Goal: Task Accomplishment & Management: Manage account settings

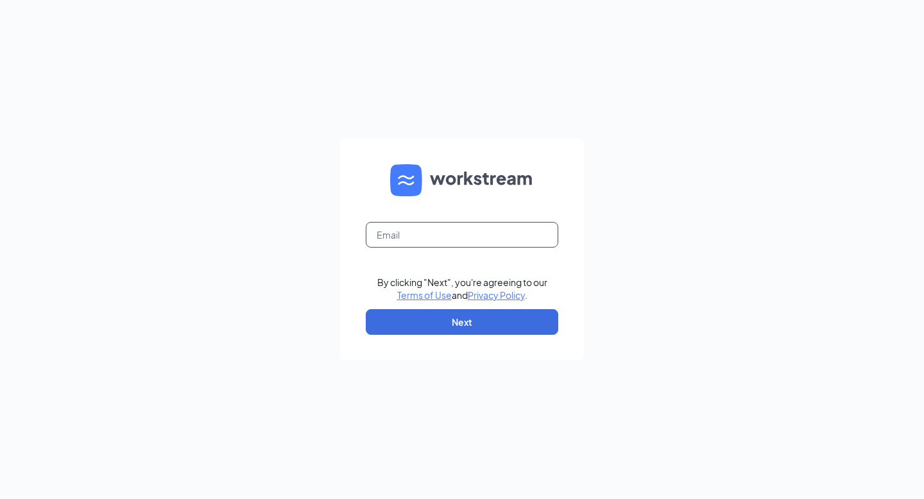
click at [408, 242] on input "text" at bounding box center [462, 235] width 193 height 26
click at [417, 237] on input "text" at bounding box center [462, 235] width 193 height 26
type input "kbean27@outlook.com"
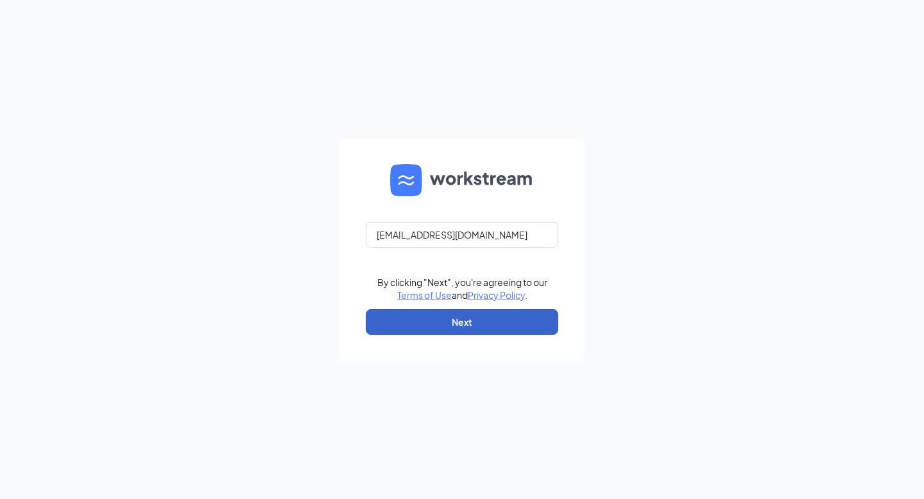
click at [444, 320] on button "Next" at bounding box center [462, 322] width 193 height 26
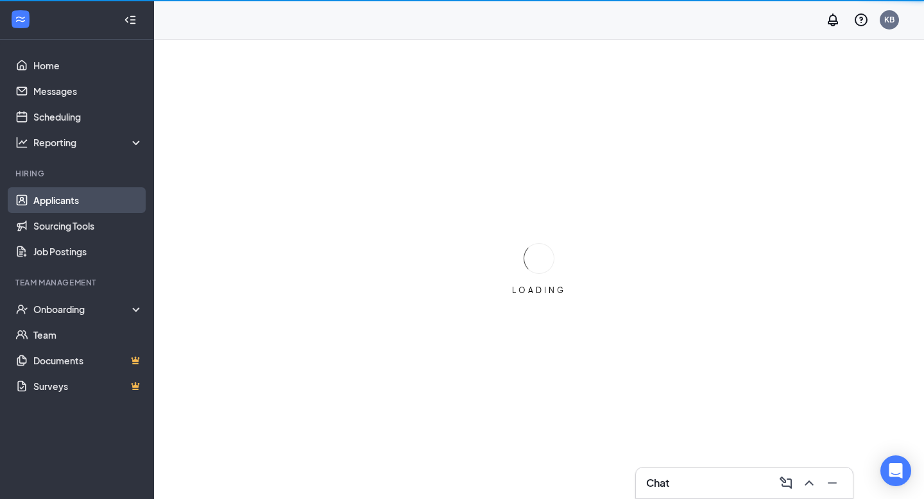
click at [75, 206] on link "Applicants" at bounding box center [88, 200] width 110 height 26
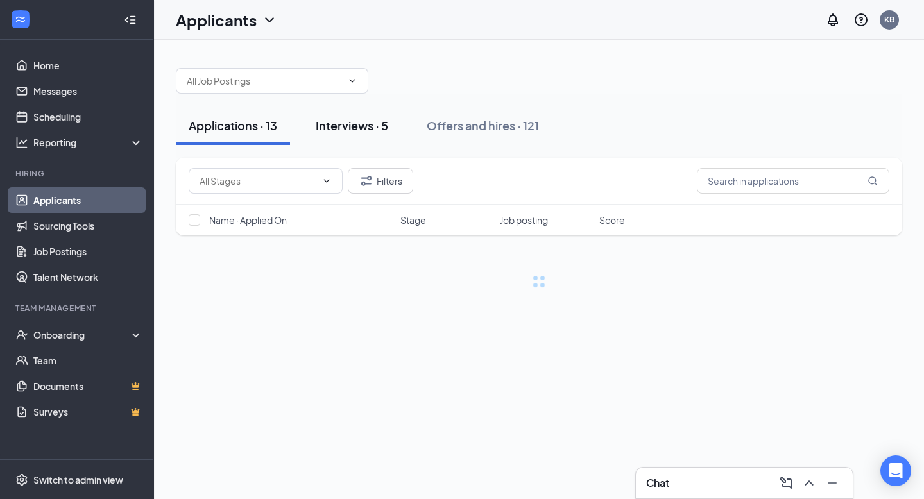
click at [358, 134] on button "Interviews · 5" at bounding box center [352, 126] width 98 height 39
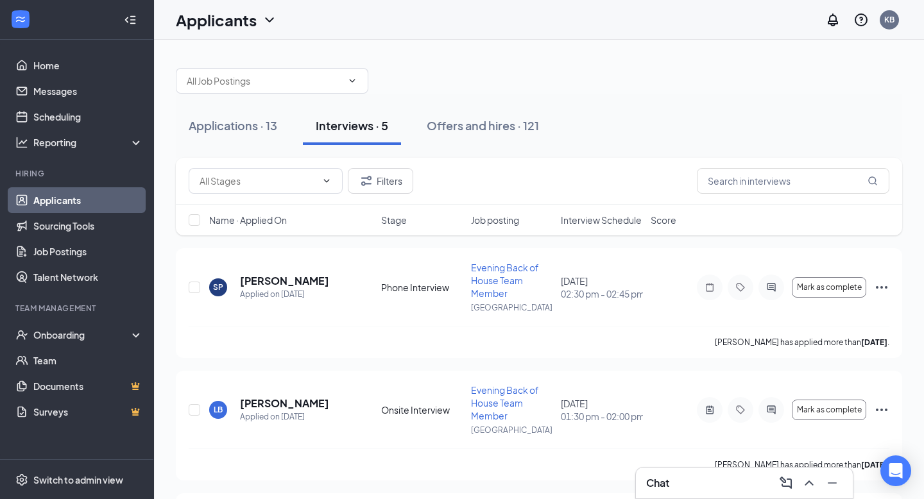
click at [701, 491] on div "Chat" at bounding box center [744, 483] width 196 height 21
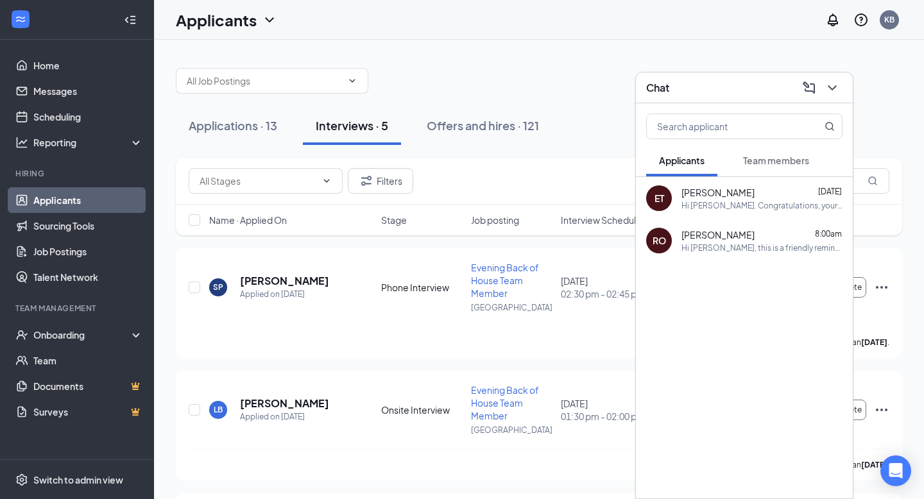
click at [657, 247] on div "RO" at bounding box center [659, 241] width 26 height 26
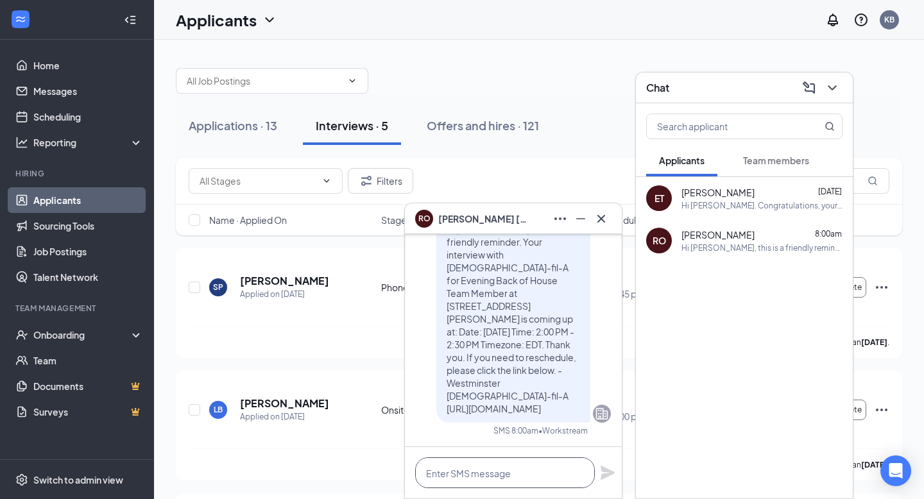
click at [481, 472] on textarea at bounding box center [505, 473] width 180 height 31
click at [487, 216] on span "[PERSON_NAME]" at bounding box center [483, 219] width 90 height 14
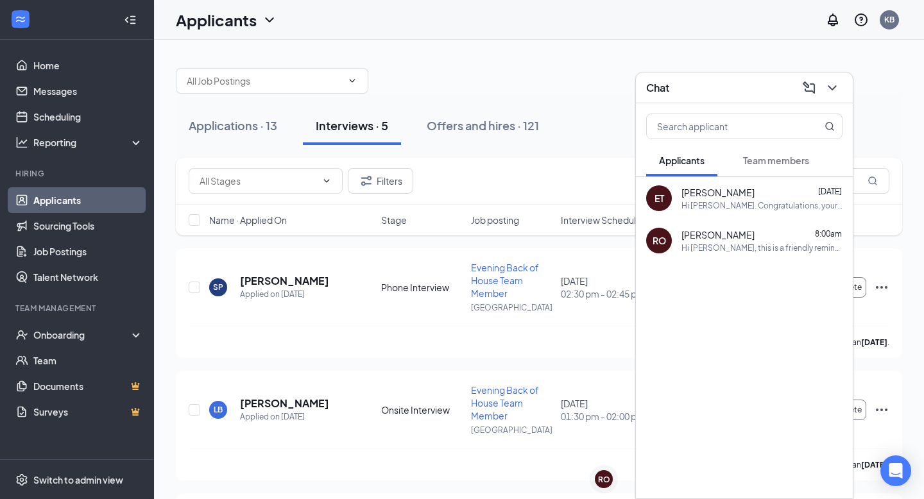
click at [687, 243] on div "Hi [PERSON_NAME], this is a friendly reminder. Your interview with [DEMOGRAPHIC…" at bounding box center [762, 248] width 161 height 11
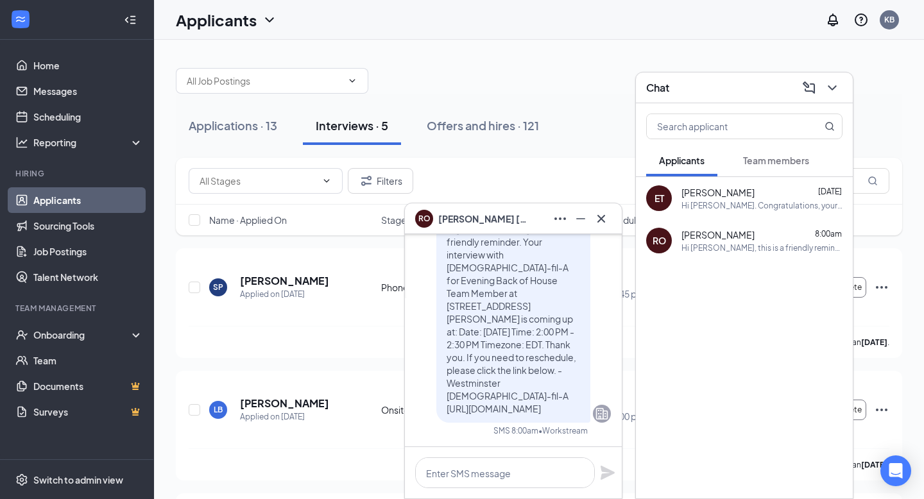
click at [503, 223] on div "RO [PERSON_NAME]" at bounding box center [513, 219] width 196 height 21
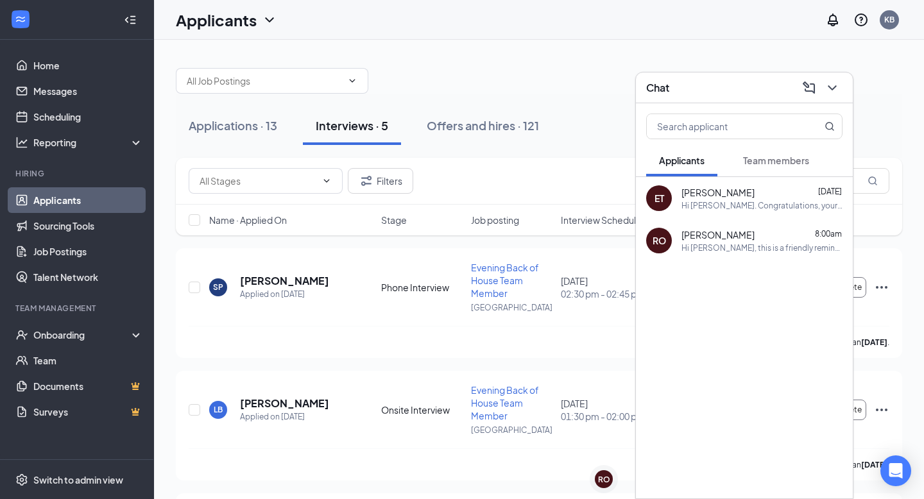
click at [758, 175] on button "Team members" at bounding box center [776, 160] width 92 height 32
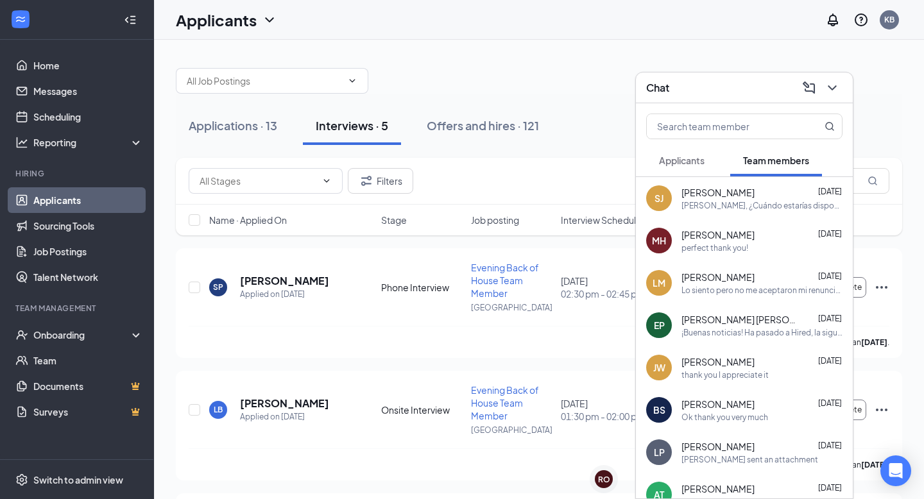
click at [825, 99] on div "Chat" at bounding box center [744, 88] width 217 height 31
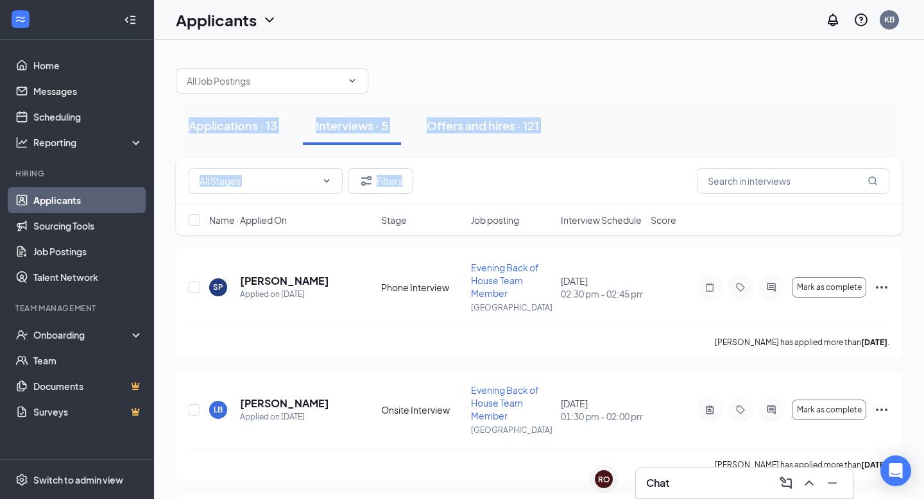
drag, startPoint x: 924, startPoint y: 76, endPoint x: 906, endPoint y: 211, distance: 135.3
click at [924, 198] on div "Applications · 13 Interviews · 5 Offers and hires · 121 Filters Name · Applied …" at bounding box center [539, 439] width 770 height 799
click at [750, 128] on div "Applications · 13 Interviews · 5 Offers and hires · 121" at bounding box center [539, 126] width 727 height 39
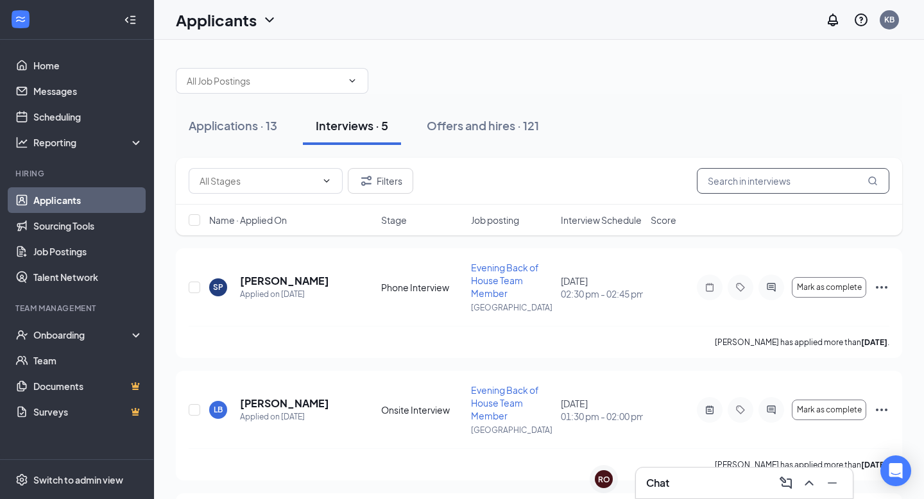
click at [760, 182] on input "text" at bounding box center [793, 181] width 193 height 26
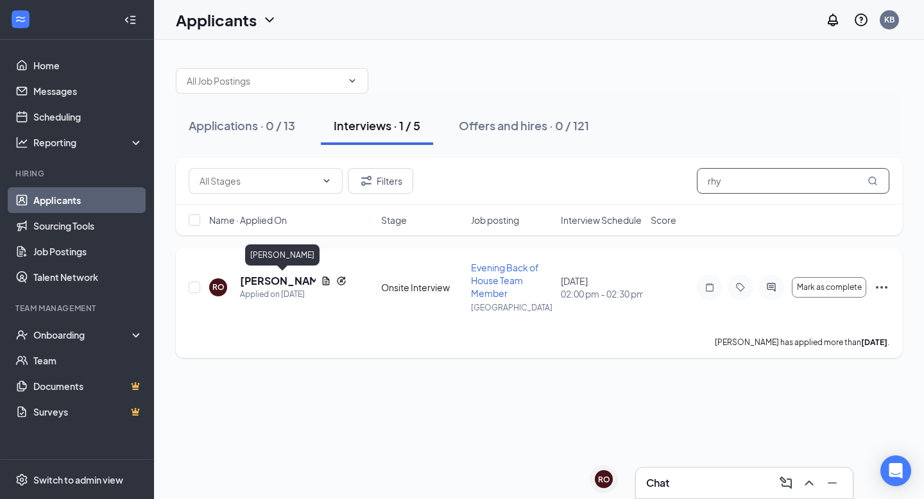
type input "rhy"
click at [291, 275] on h5 "[PERSON_NAME]" at bounding box center [278, 281] width 76 height 14
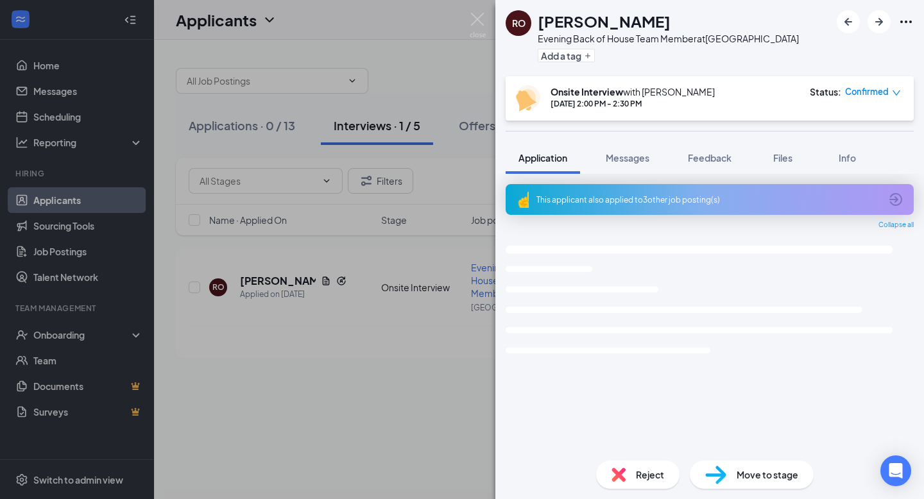
click at [700, 162] on span "Feedback" at bounding box center [710, 158] width 44 height 12
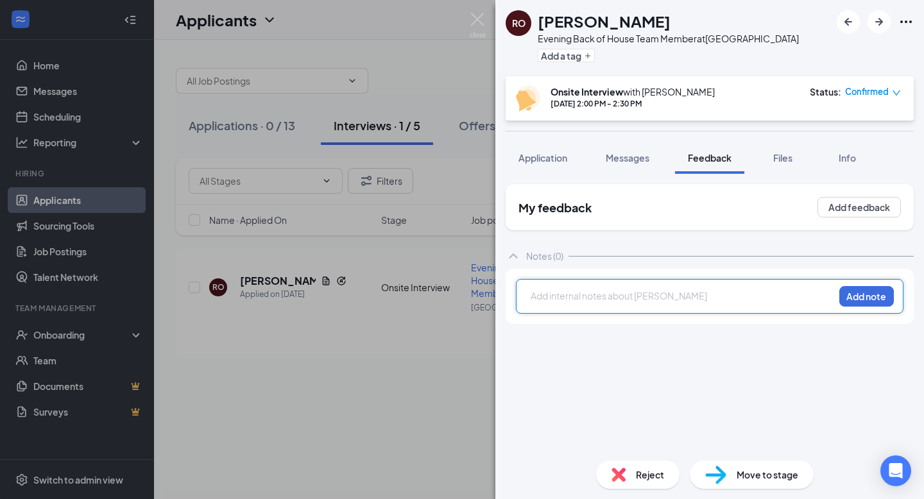
click at [573, 297] on div at bounding box center [682, 295] width 302 height 13
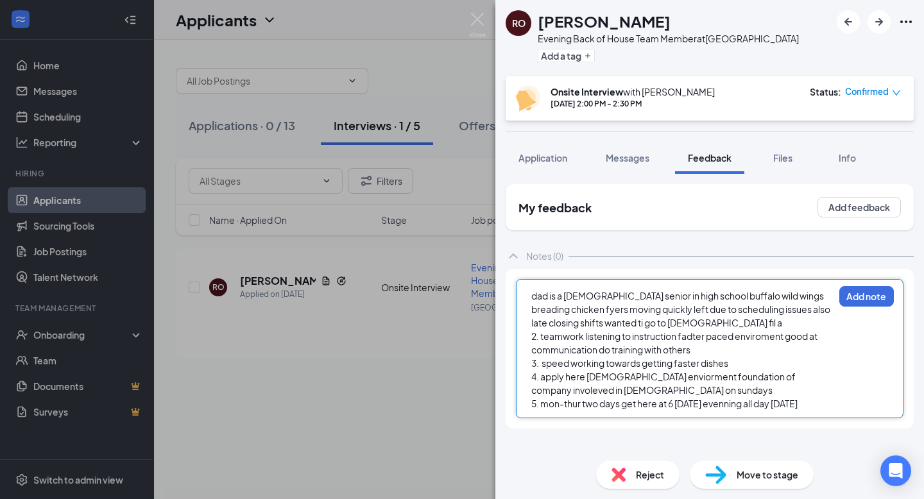
click at [745, 406] on span "5. mon-thur two days get here at 6 [DATE] evenning all day [DATE]" at bounding box center [664, 404] width 266 height 12
click at [825, 407] on div "5. mon-thur two days get here at 6 [DATE] evenning 6 all day [DATE]" at bounding box center [682, 403] width 302 height 13
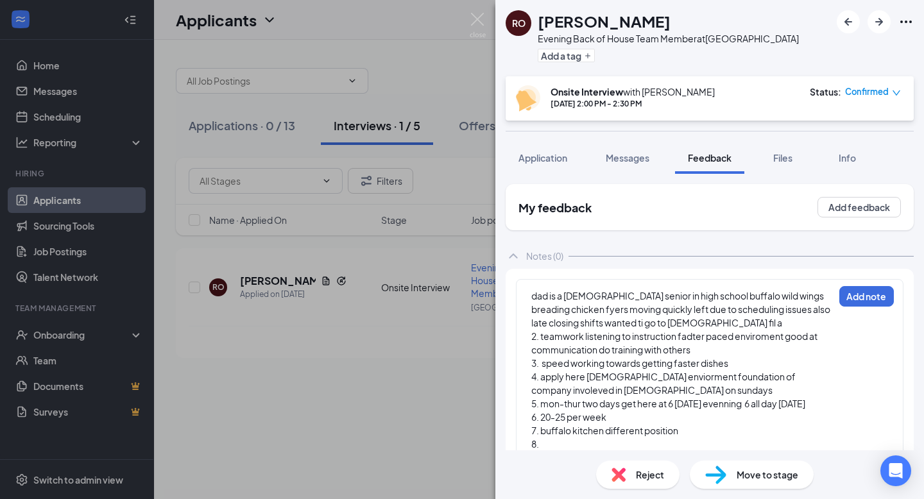
drag, startPoint x: 908, startPoint y: 334, endPoint x: 915, endPoint y: 386, distance: 51.8
click at [915, 386] on div "My feedback Add feedback Notes (0) dad is a [DEMOGRAPHIC_DATA] senior in high s…" at bounding box center [709, 312] width 429 height 277
click at [562, 451] on div "Reject Move to stage" at bounding box center [709, 475] width 429 height 49
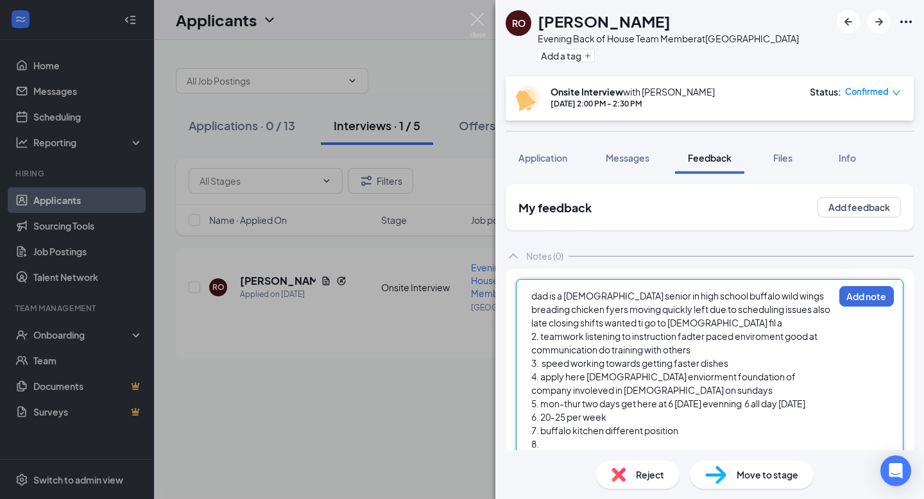
click at [555, 450] on div "8." at bounding box center [682, 444] width 302 height 13
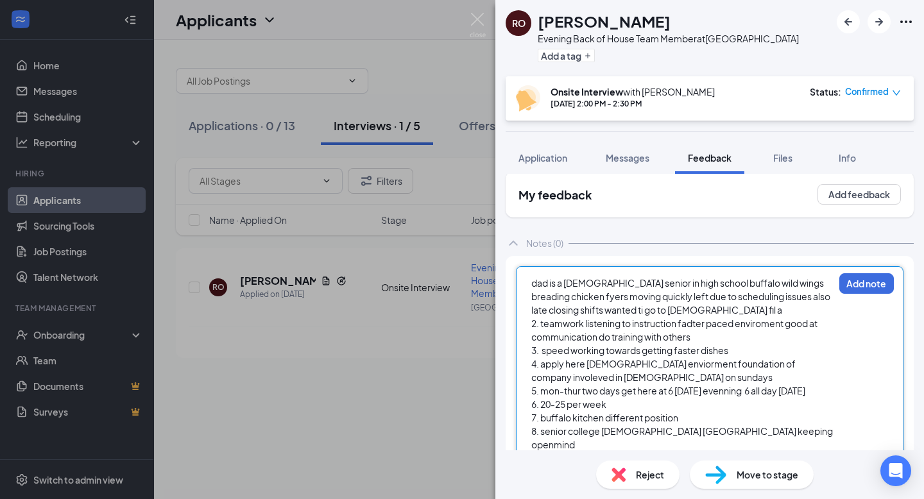
scroll to position [26, 0]
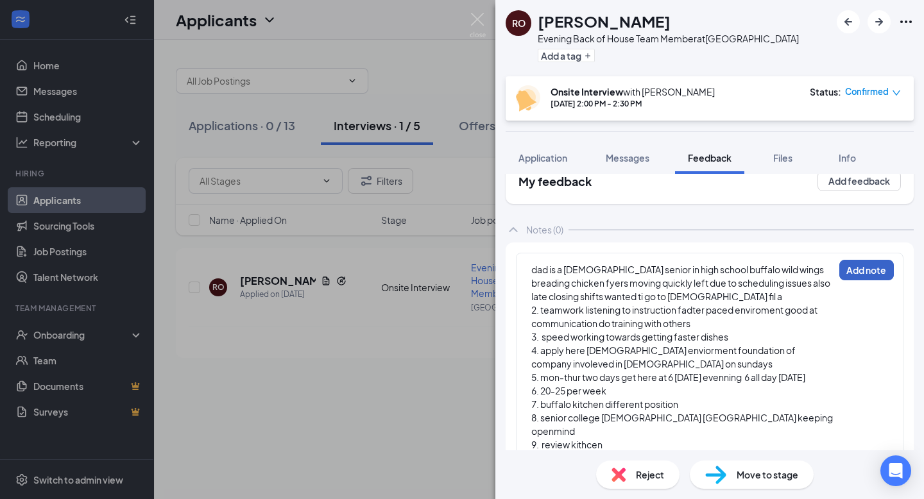
click at [872, 275] on button "Add note" at bounding box center [867, 270] width 55 height 21
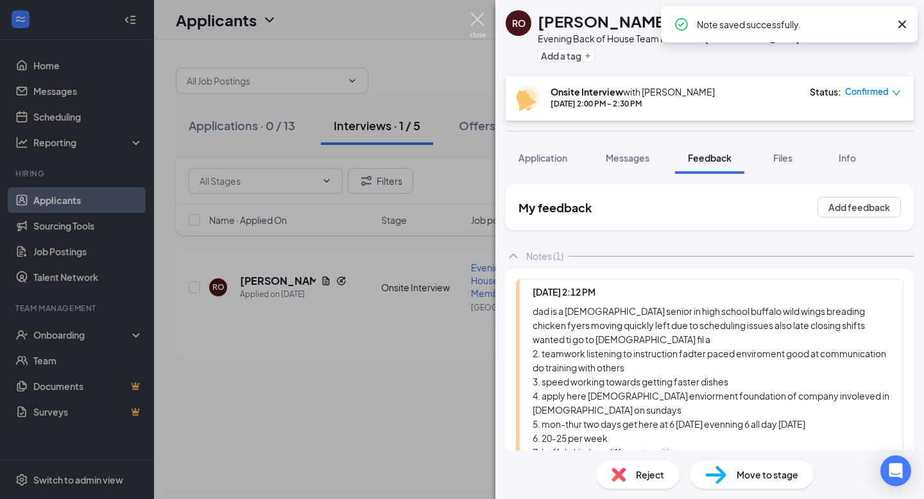
click at [476, 26] on img at bounding box center [478, 25] width 16 height 25
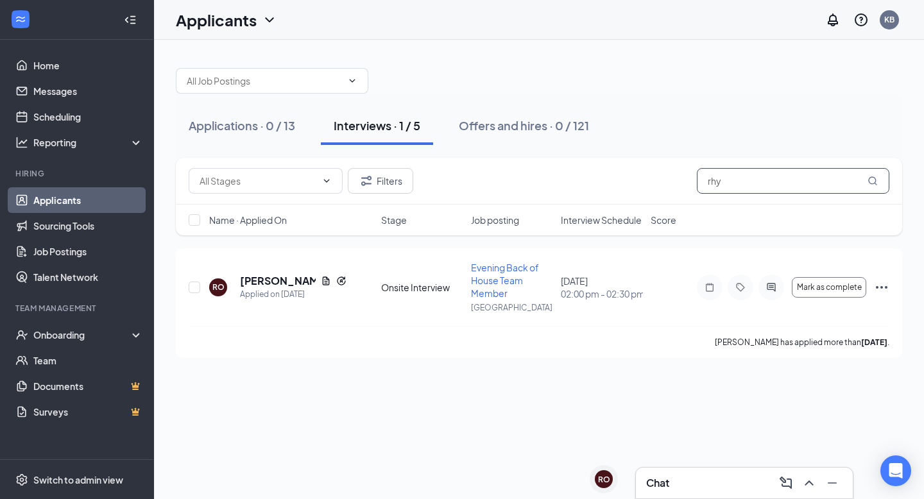
drag, startPoint x: 748, startPoint y: 184, endPoint x: 565, endPoint y: 184, distance: 182.3
click at [565, 184] on div "Filters rhy" at bounding box center [539, 181] width 701 height 26
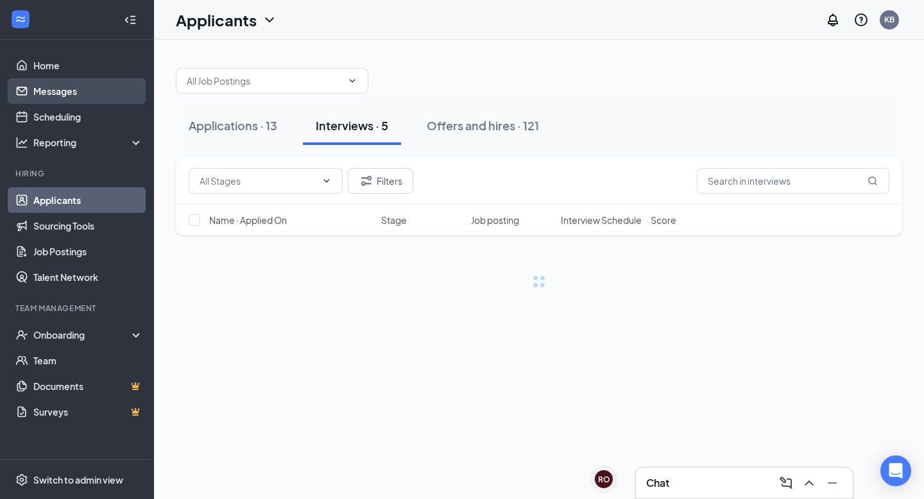
click at [83, 95] on link "Messages" at bounding box center [88, 91] width 110 height 26
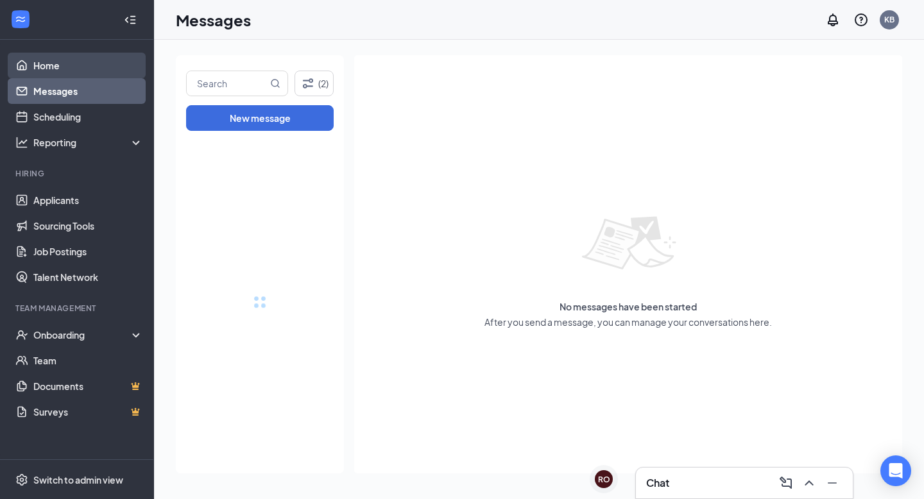
click at [60, 65] on link "Home" at bounding box center [88, 66] width 110 height 26
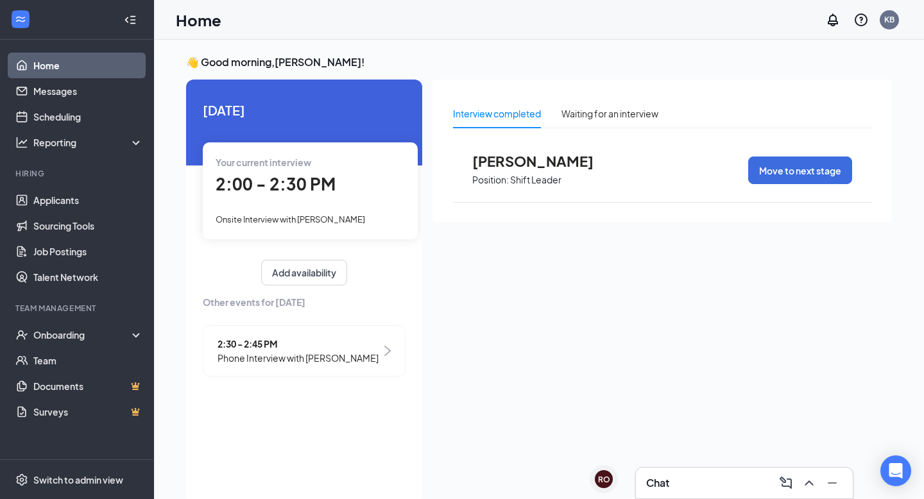
click at [60, 65] on link "Home" at bounding box center [88, 66] width 110 height 26
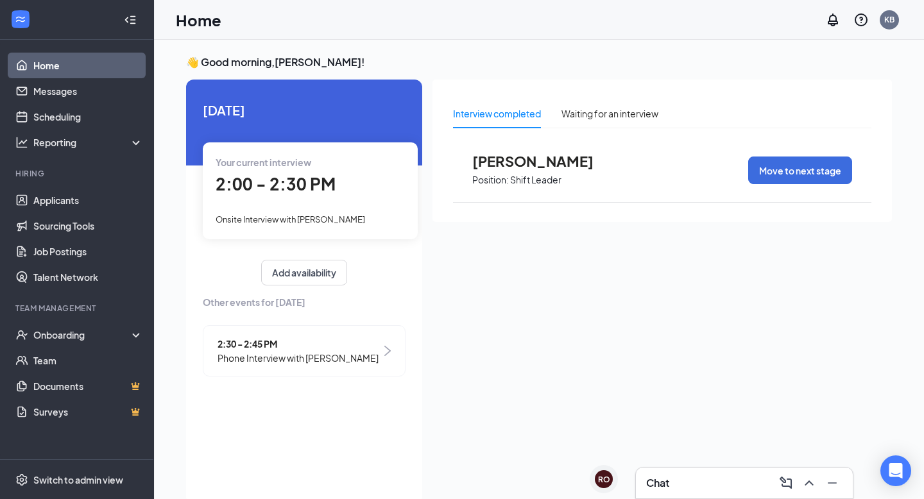
click at [60, 65] on link "Home" at bounding box center [88, 66] width 110 height 26
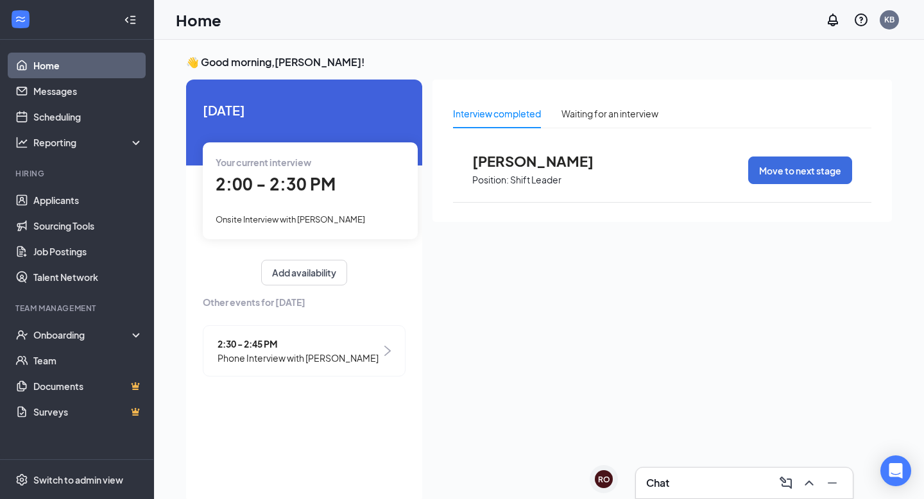
click at [60, 65] on link "Home" at bounding box center [88, 66] width 110 height 26
